Goal: Check status

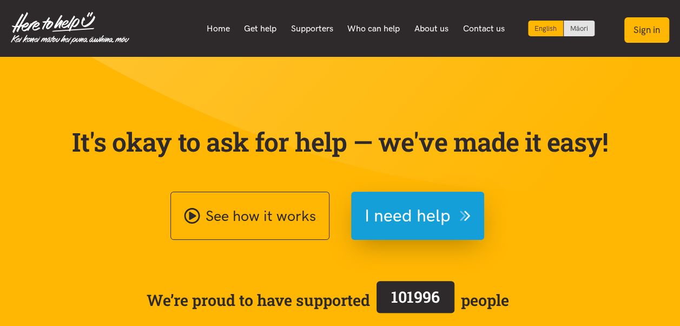
click at [647, 30] on button "Sign in" at bounding box center [647, 29] width 45 height 25
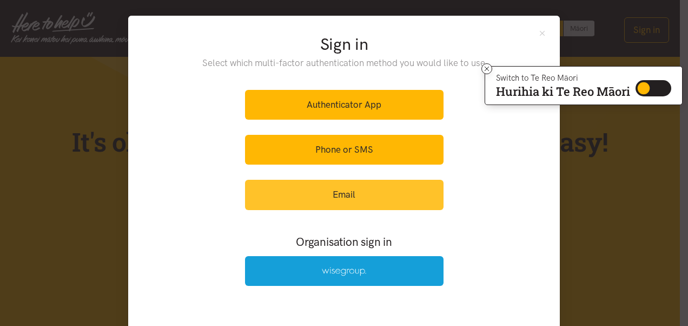
click at [362, 188] on link "Email" at bounding box center [344, 195] width 199 height 30
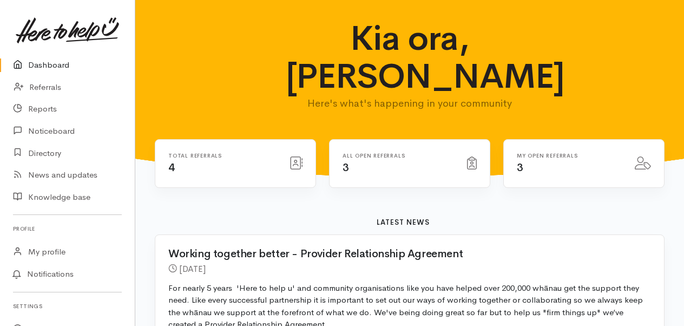
click at [198, 153] on h6 "Total referrals" at bounding box center [222, 156] width 108 height 6
click at [475, 156] on icon at bounding box center [472, 162] width 10 height 13
click at [42, 92] on link "Referrals" at bounding box center [67, 87] width 135 height 22
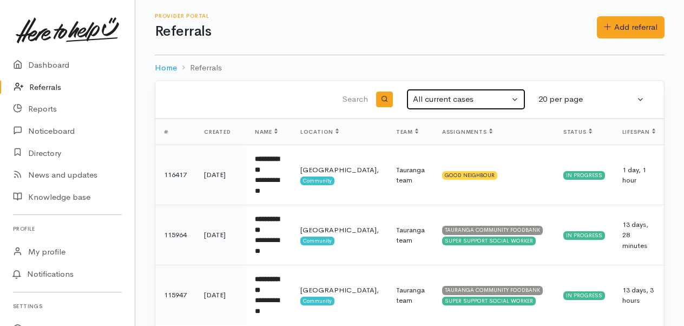
click at [472, 100] on div "All current cases" at bounding box center [461, 99] width 96 height 12
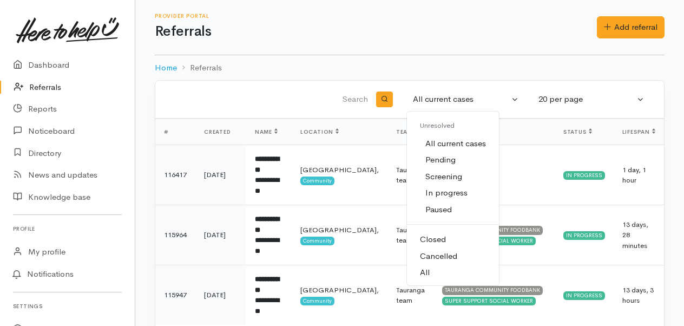
click at [464, 238] on link "Closed" at bounding box center [453, 239] width 92 height 17
select select "Closed"
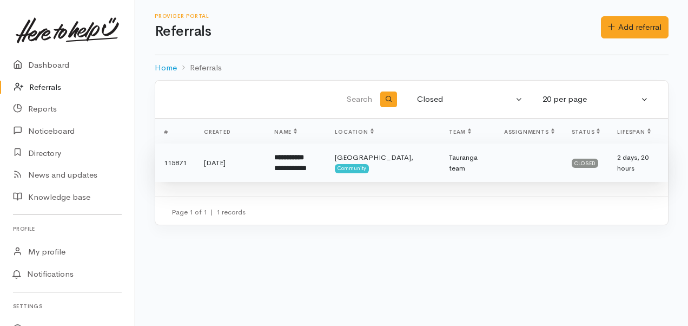
click at [292, 159] on b "**********" at bounding box center [289, 157] width 30 height 7
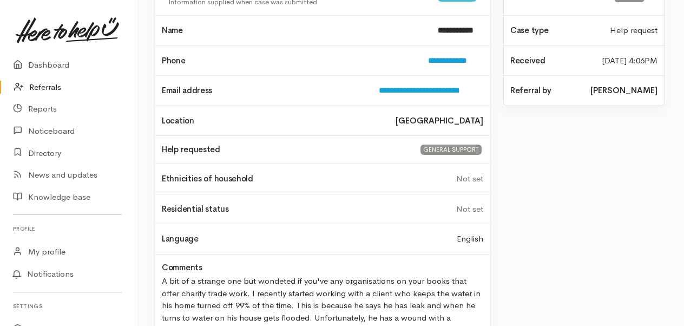
scroll to position [180, 0]
